Goal: Navigation & Orientation: Find specific page/section

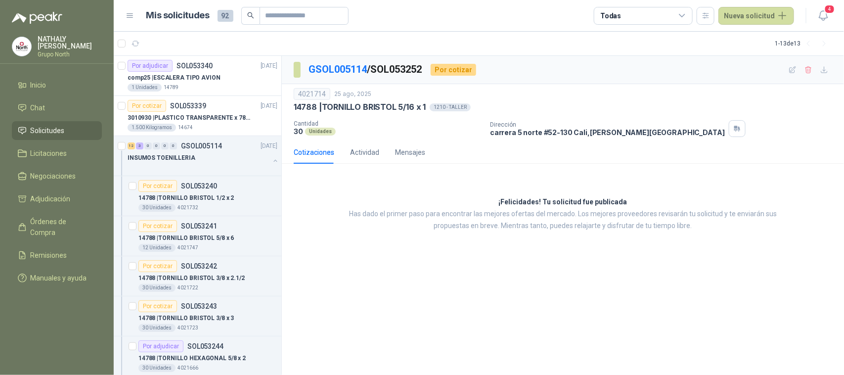
scroll to position [818, 0]
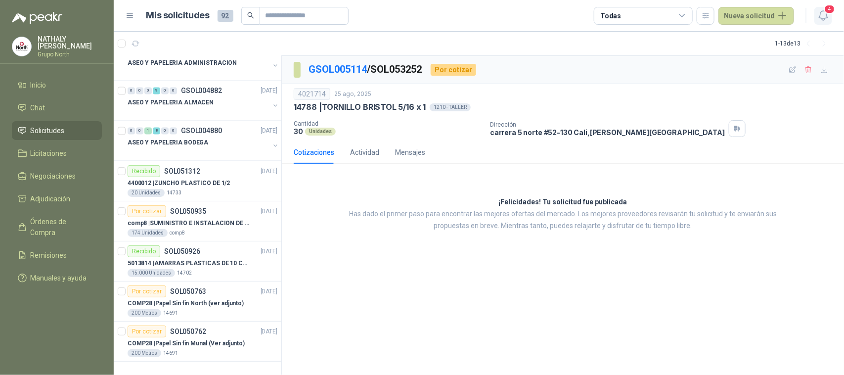
click at [831, 13] on button "4" at bounding box center [823, 16] width 18 height 18
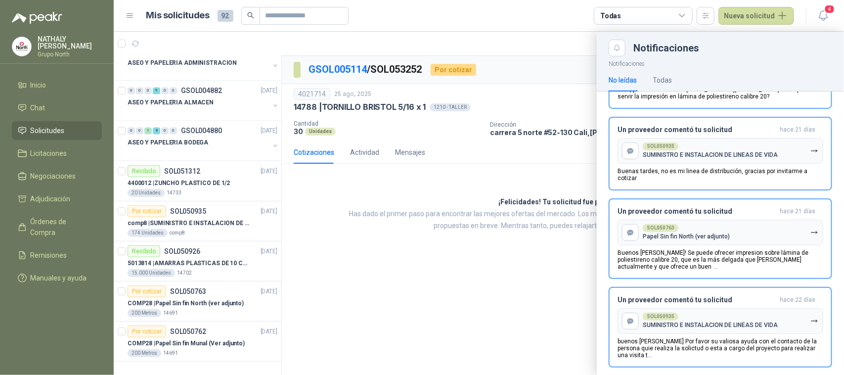
scroll to position [72, 0]
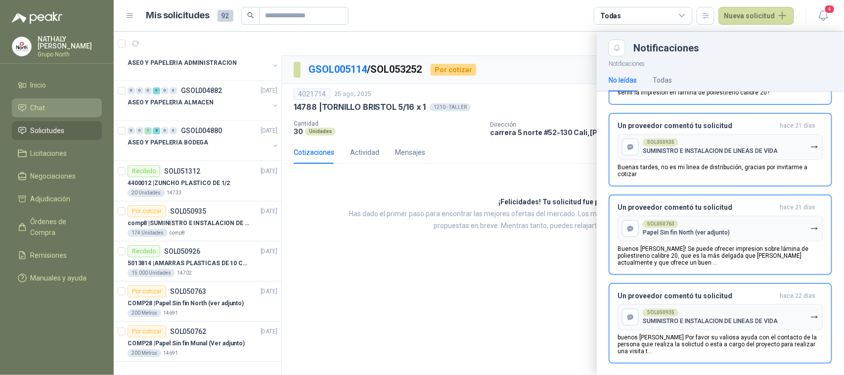
click at [59, 102] on li "Chat" at bounding box center [57, 107] width 78 height 11
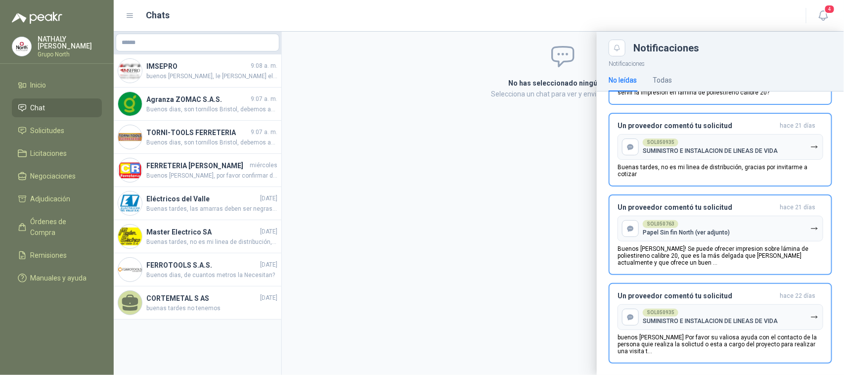
click at [57, 120] on ul "Inicio Chat Solicitudes Licitaciones Negociaciones Adjudicación Órdenes de Comp…" at bounding box center [57, 184] width 114 height 216
click at [52, 131] on span "Solicitudes" at bounding box center [48, 130] width 34 height 11
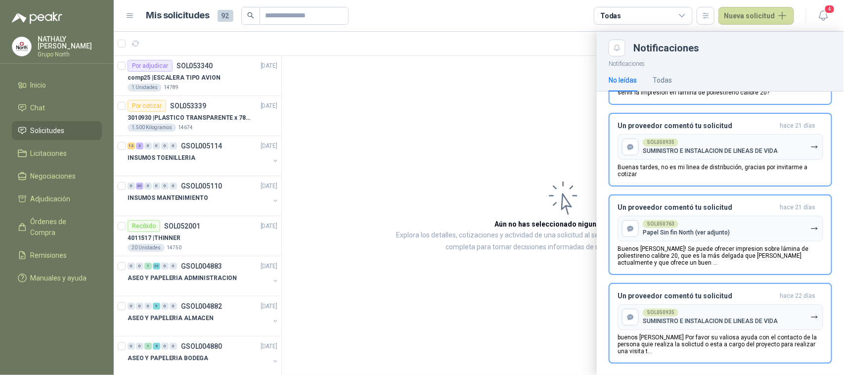
click at [208, 80] on div at bounding box center [479, 203] width 730 height 343
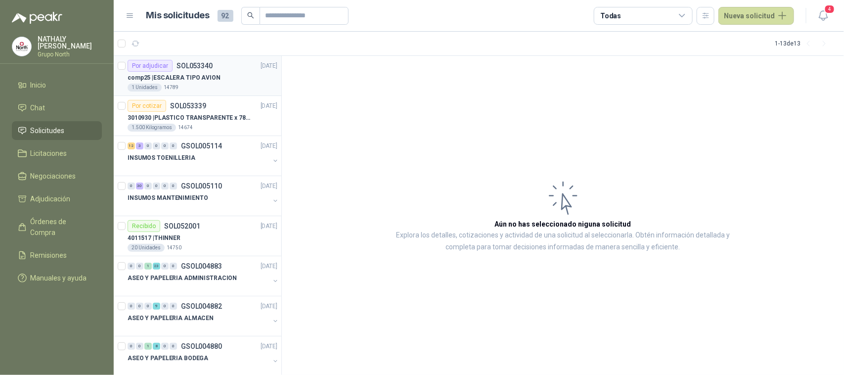
click at [207, 73] on p "comp25 | [PERSON_NAME] TIPO AVION" at bounding box center [174, 77] width 93 height 9
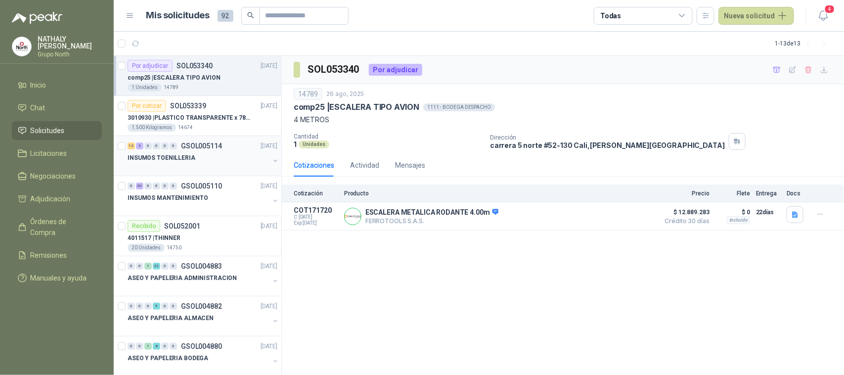
click at [204, 159] on div "INSUMOS TOENILLERIA" at bounding box center [199, 158] width 142 height 12
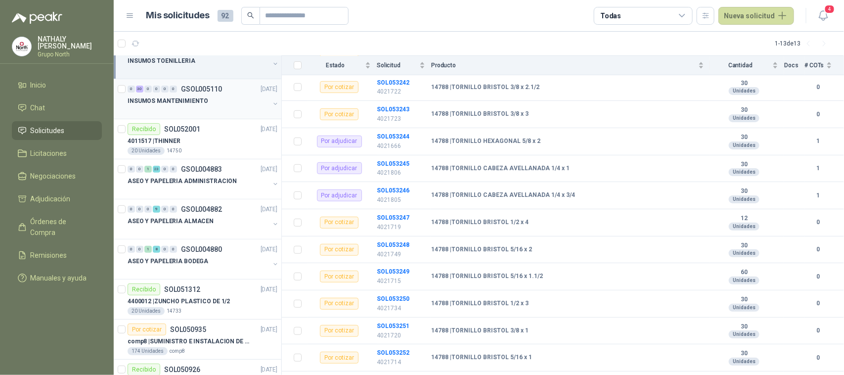
scroll to position [92, 0]
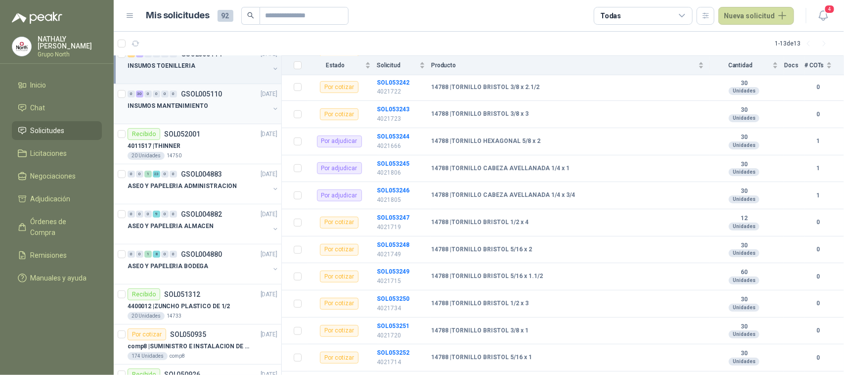
click at [211, 107] on div "INSUMOS MANTENIMIENTO" at bounding box center [199, 106] width 142 height 12
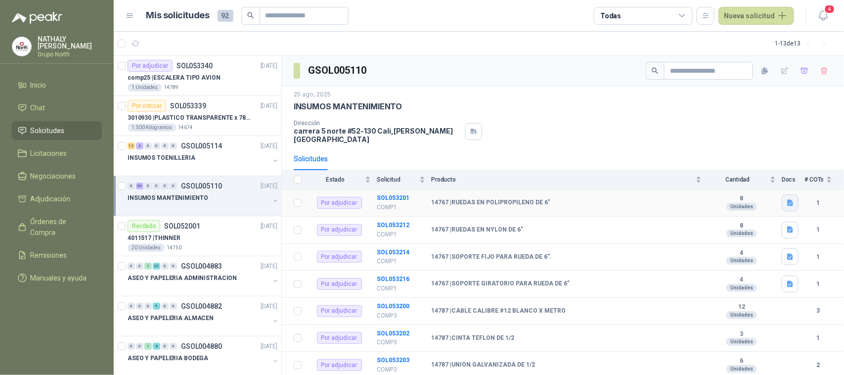
click at [786, 199] on icon "button" at bounding box center [790, 203] width 8 height 8
click at [538, 115] on div "25 ago, 2025 INSUMOS MANTENIMIENTO Dirección [STREET_ADDRESS][PERSON_NAME]" at bounding box center [563, 116] width 539 height 53
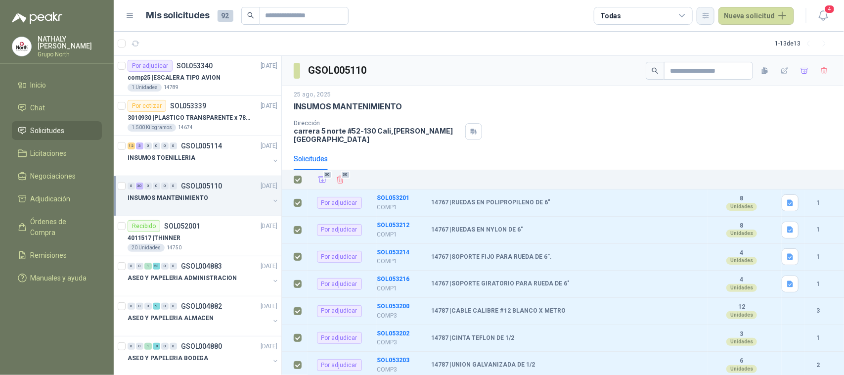
click at [701, 15] on button "button" at bounding box center [706, 16] width 18 height 18
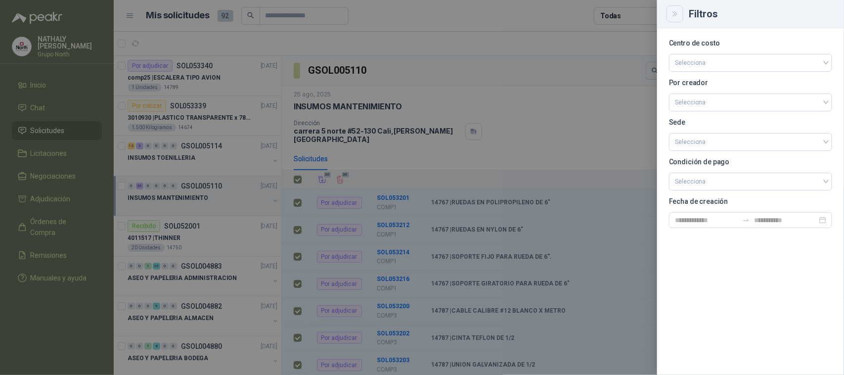
click at [673, 17] on icon "Close" at bounding box center [675, 14] width 8 height 8
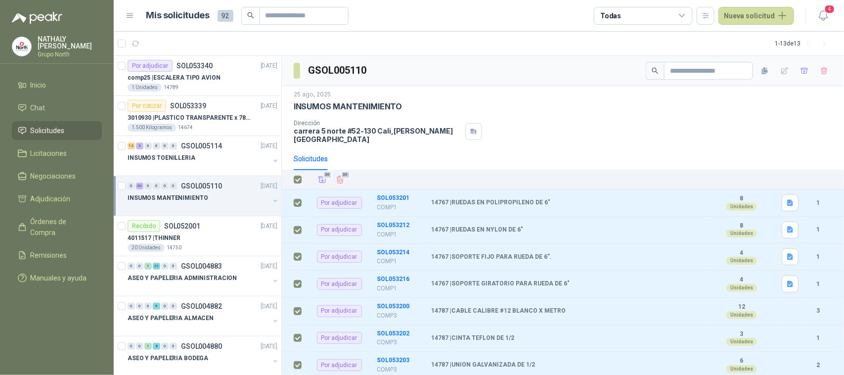
click at [226, 14] on span "92" at bounding box center [226, 16] width 16 height 12
click at [797, 75] on button "button" at bounding box center [805, 71] width 16 height 16
click at [819, 21] on icon "button" at bounding box center [823, 15] width 12 height 12
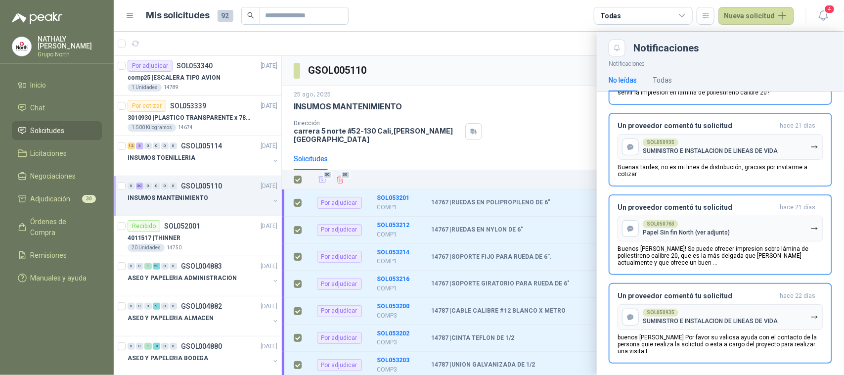
click at [447, 41] on div at bounding box center [479, 203] width 730 height 343
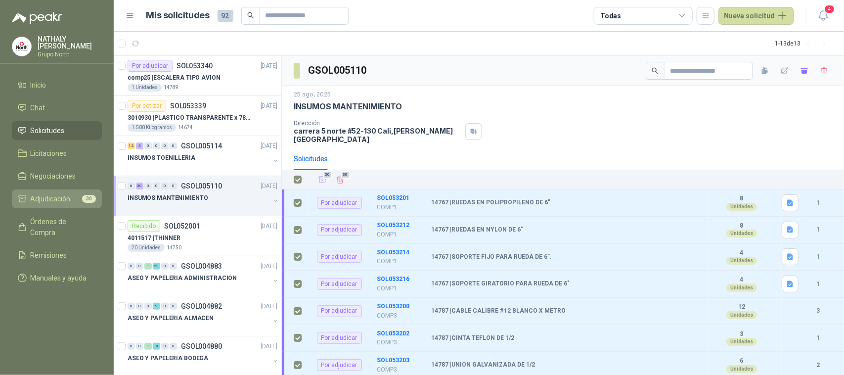
click at [69, 194] on span "Adjudicación" at bounding box center [51, 198] width 40 height 11
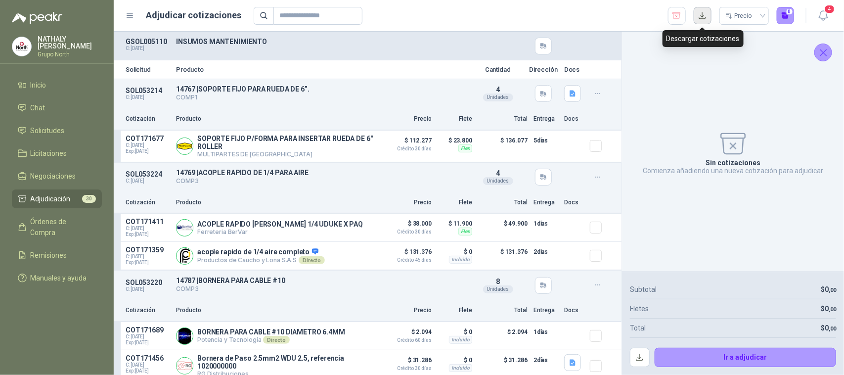
click at [706, 18] on button "button" at bounding box center [703, 16] width 18 height 18
click at [827, 49] on icon "Cerrar" at bounding box center [823, 52] width 12 height 12
